Goal: Entertainment & Leisure: Consume media (video, audio)

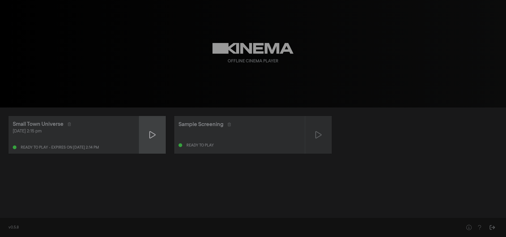
click at [157, 136] on div at bounding box center [152, 135] width 27 height 38
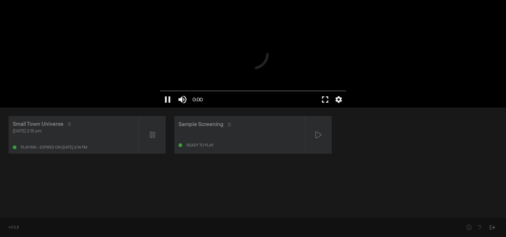
click at [242, 98] on button "fullscreen" at bounding box center [324, 100] width 15 height 16
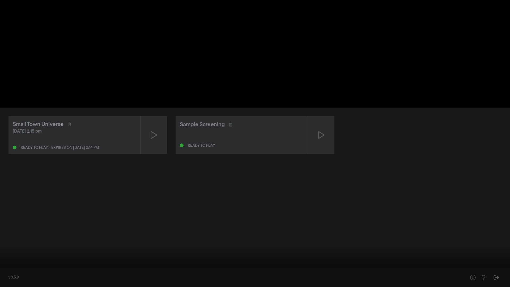
click at [12, 229] on input "Seek" at bounding box center [255, 269] width 504 height 3
drag, startPoint x: 12, startPoint y: 270, endPoint x: 6, endPoint y: 271, distance: 5.3
click at [6, 229] on input "Seek" at bounding box center [255, 269] width 504 height 3
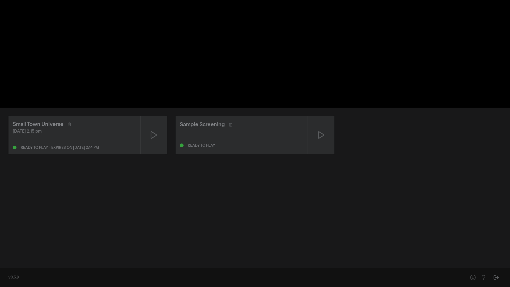
click at [6, 229] on input "Seek" at bounding box center [255, 269] width 504 height 3
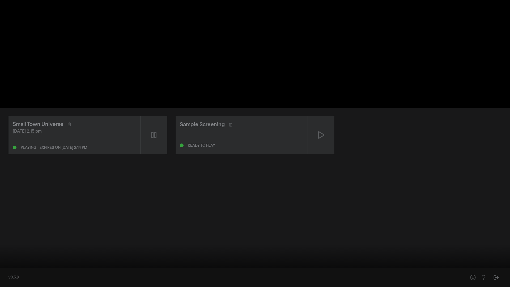
click at [7, 229] on button "pause" at bounding box center [10, 279] width 15 height 16
click at [6, 229] on button "play_arrow" at bounding box center [10, 279] width 15 height 16
drag, startPoint x: 44, startPoint y: 278, endPoint x: 48, endPoint y: 279, distance: 4.1
click at [45, 229] on input "Volume" at bounding box center [38, 278] width 13 height 3
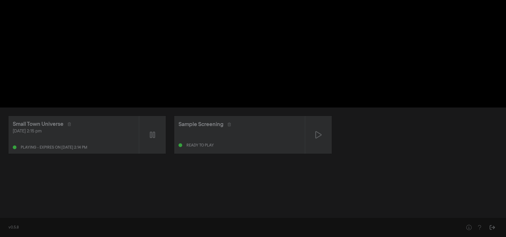
click at [242, 100] on div "pause 0:00:45 / 1:31:26 volume_up fullscreen settings closed_caption Captions O…" at bounding box center [253, 53] width 506 height 107
click at [242, 44] on div "pause 0:00:45 / 1:31:26 volume_up fullscreen settings closed_caption Captions O…" at bounding box center [253, 53] width 506 height 107
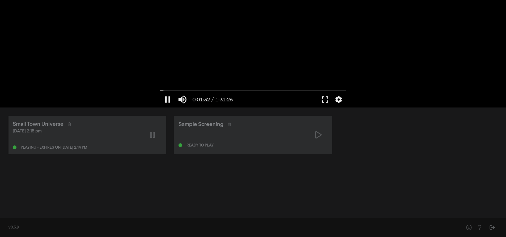
click at [242, 97] on button "fullscreen" at bounding box center [324, 100] width 15 height 16
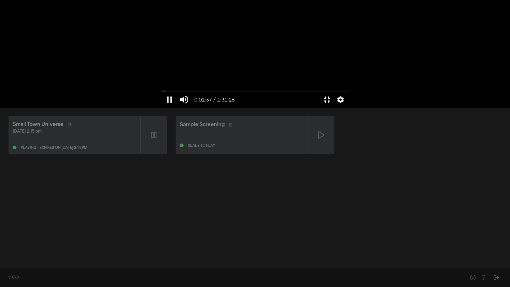
type input "97.357089"
